Goal: Complete application form

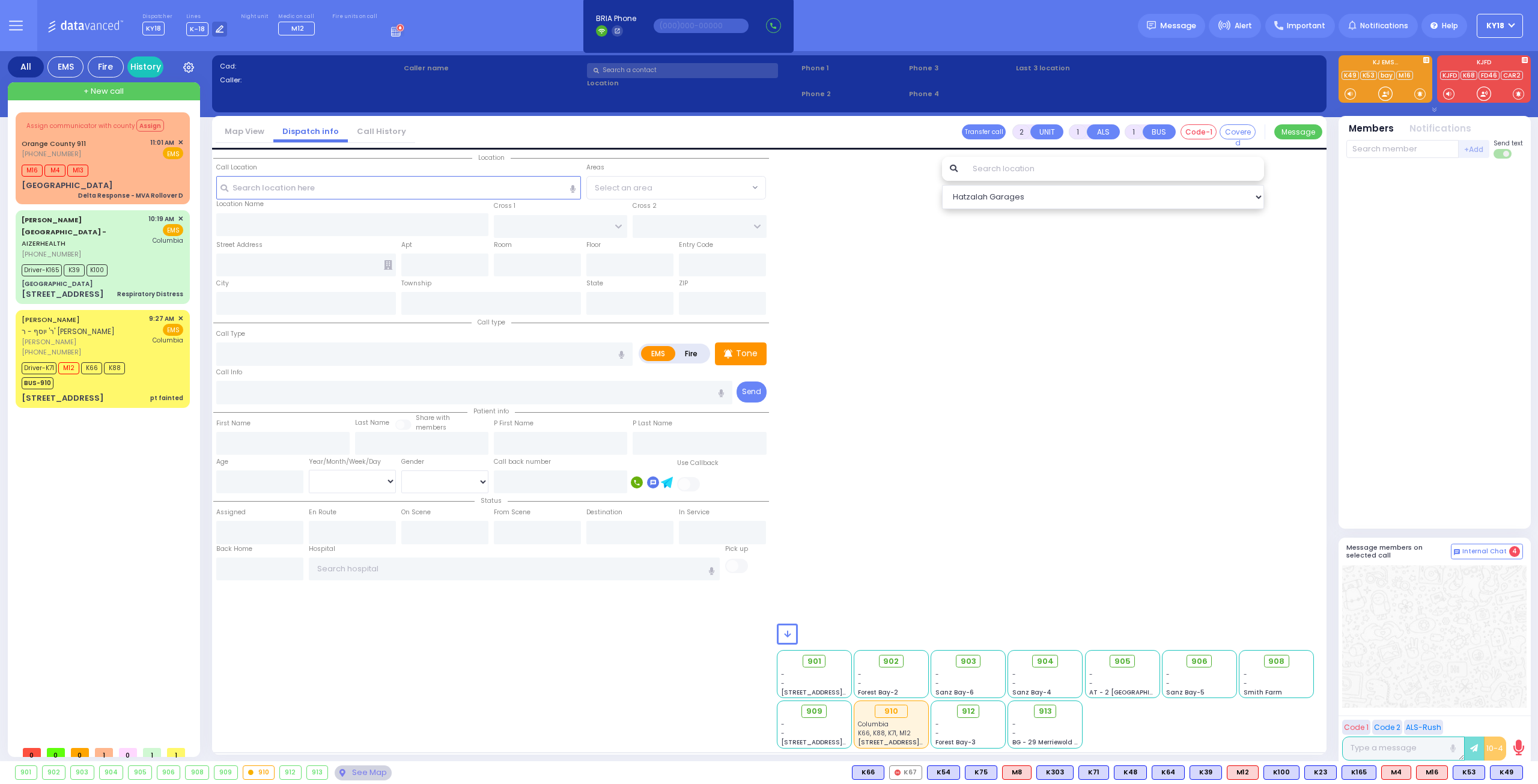
select select
radio input "true"
select select
type input "11:09"
select select
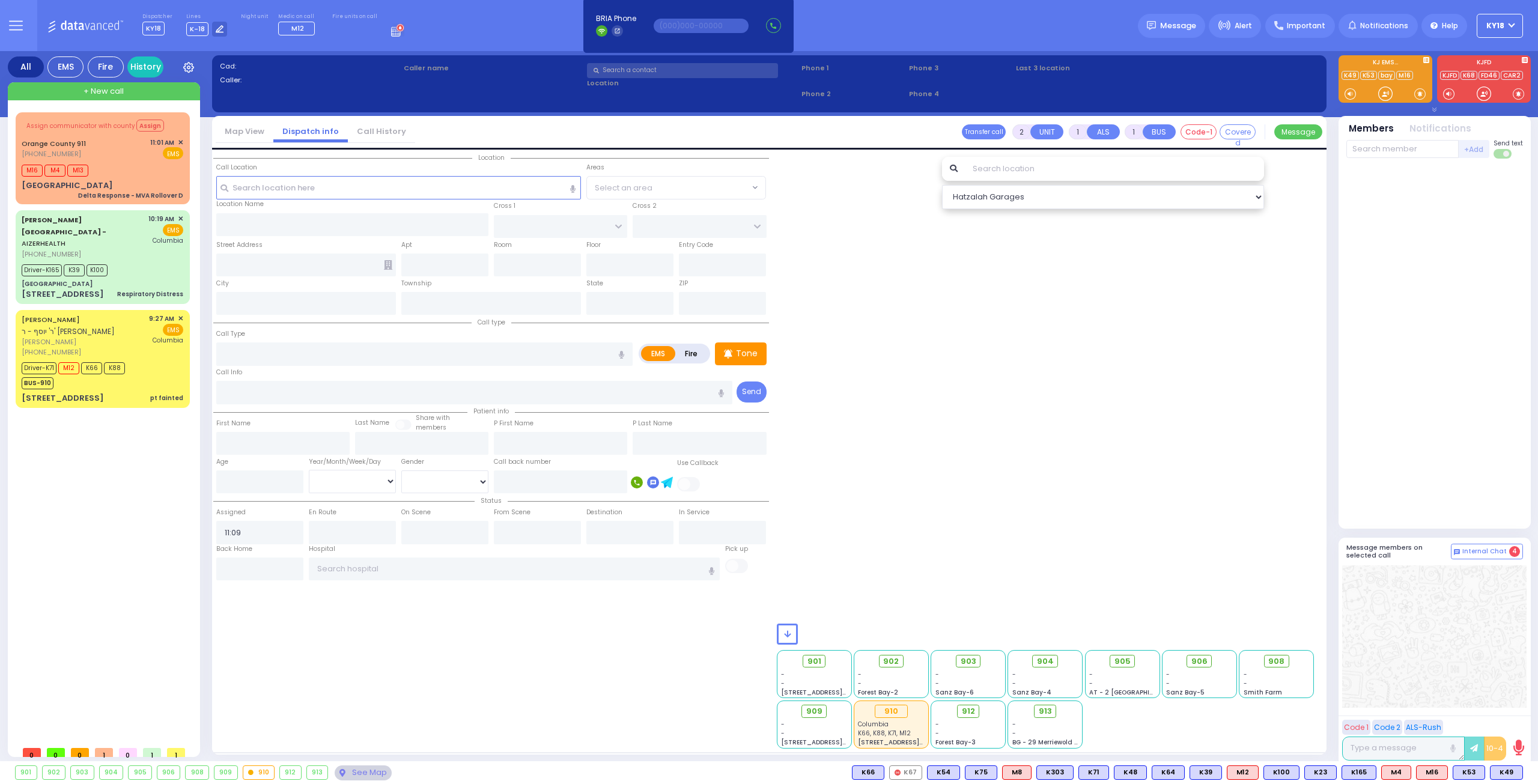
radio input "true"
select select
radio input "true"
select select
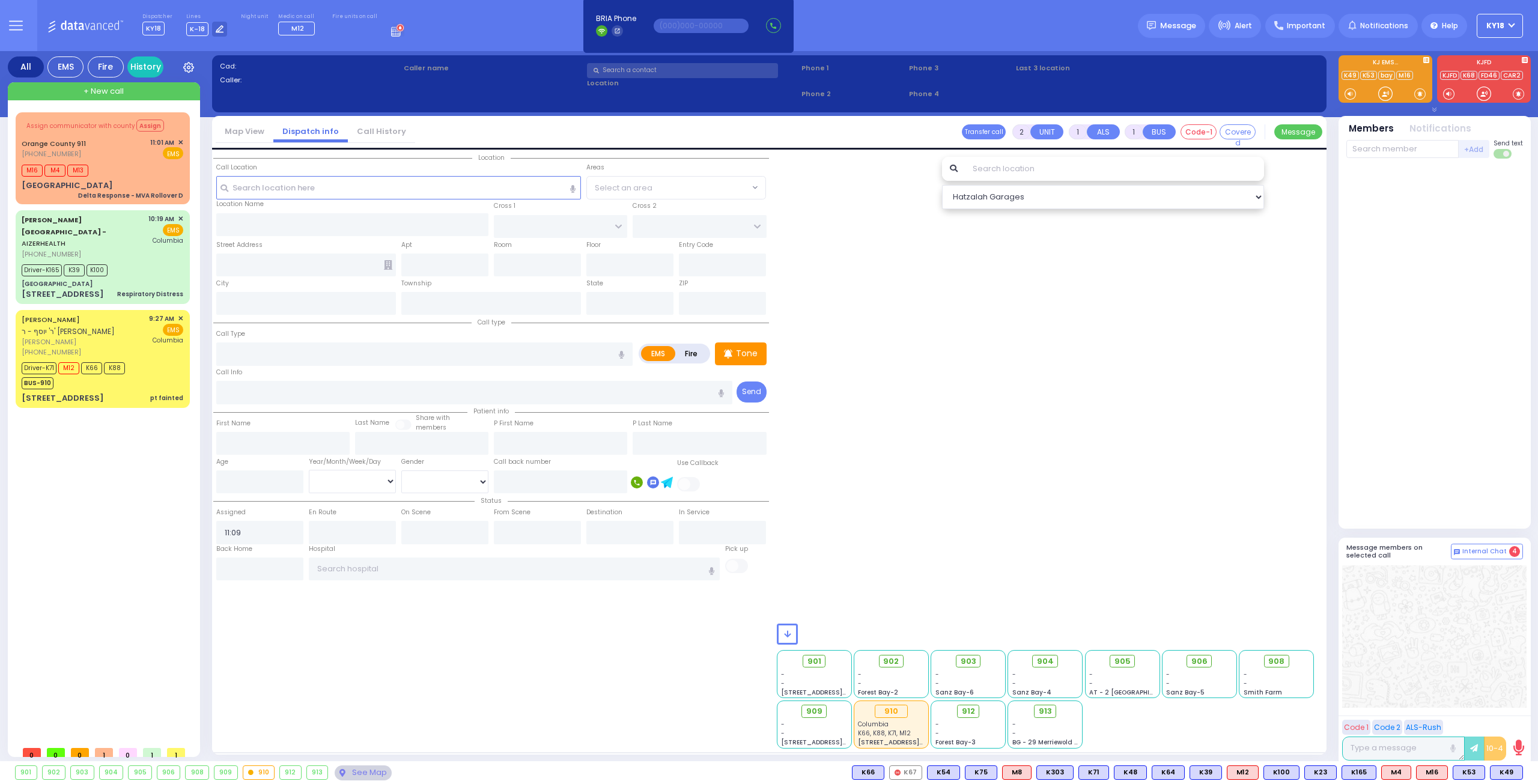
select select
radio input "true"
select select
select select "Hatzalah Garages"
